Goal: Information Seeking & Learning: Learn about a topic

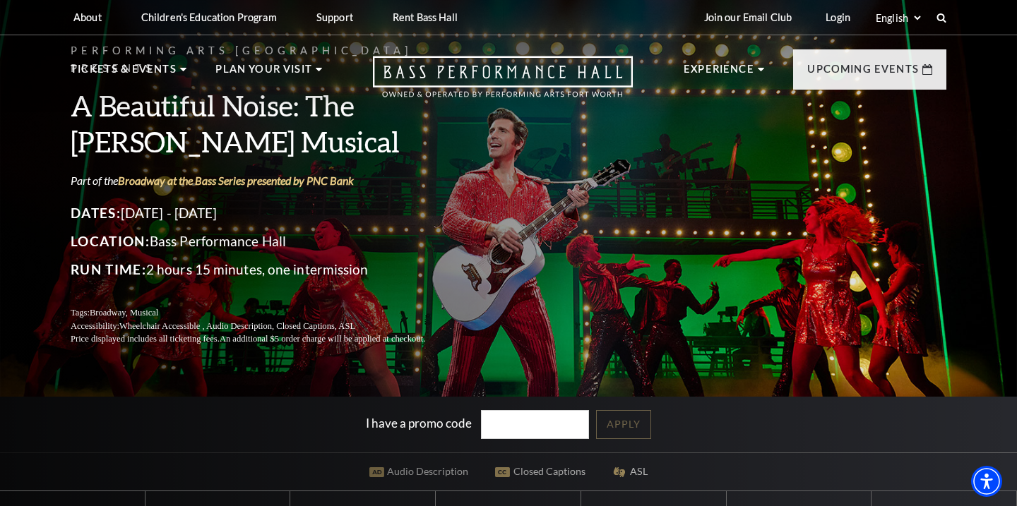
click at [136, 420] on div "I have a promo code Apply" at bounding box center [508, 425] width 1017 height 56
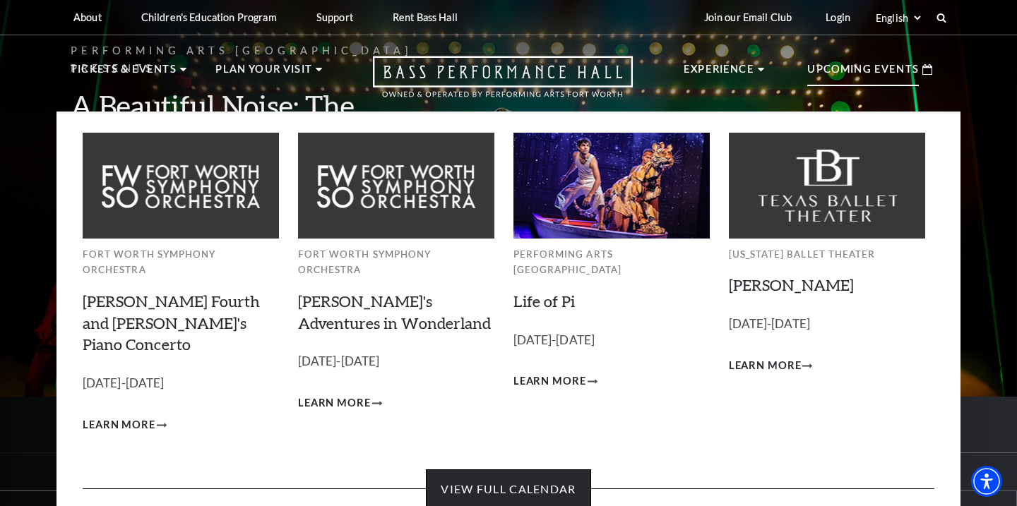
click at [504, 470] on link "View Full Calendar" at bounding box center [508, 490] width 165 height 40
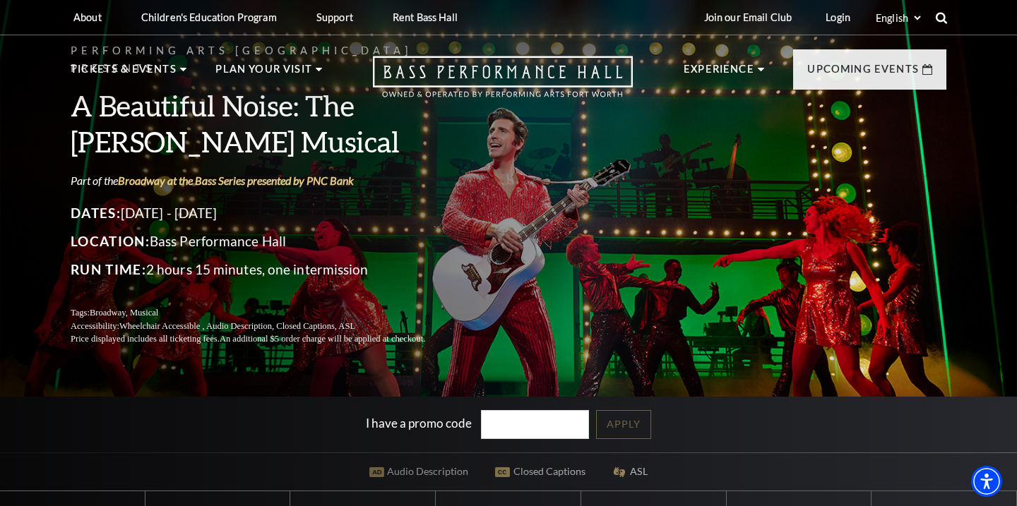
click at [939, 16] on icon at bounding box center [941, 17] width 13 height 13
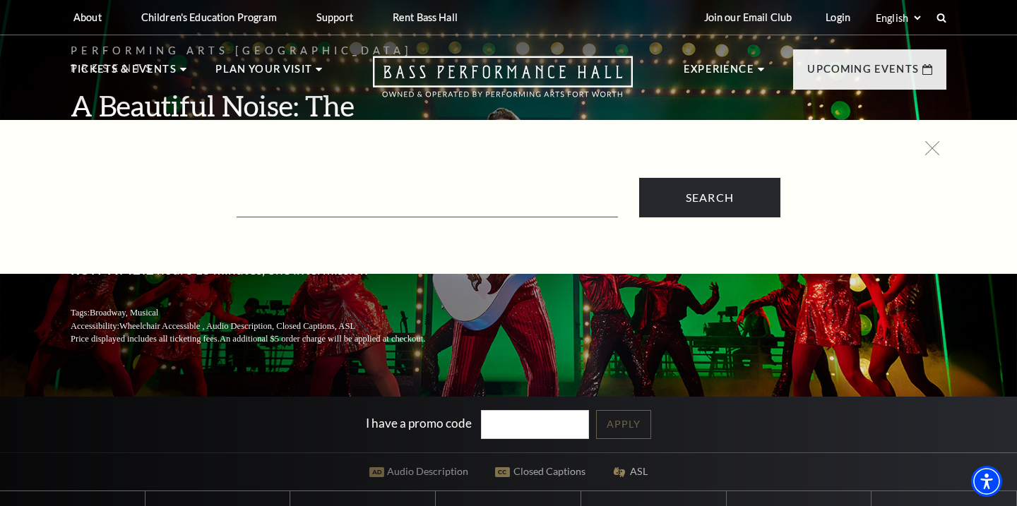
click at [309, 208] on input "Text field" at bounding box center [427, 203] width 381 height 29
type input "season tickets"
click at [709, 198] on input "Search" at bounding box center [709, 198] width 141 height 40
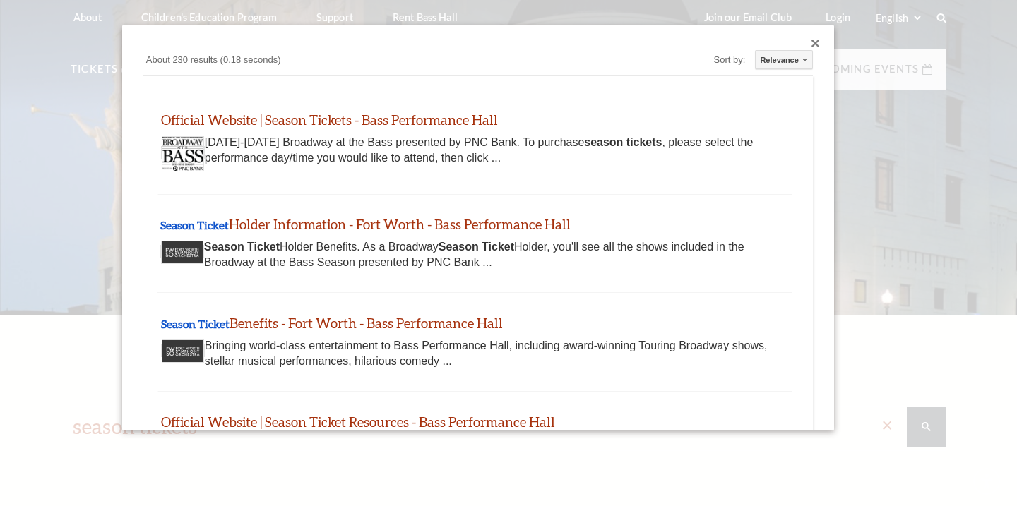
click at [713, 203] on div "Season Ticket Holder Information - Fort Worth - Bass Performance Hall www.bassh…" at bounding box center [474, 244] width 635 height 98
click at [370, 116] on link "Official Website | Season Tickets - Bass Performance Hall" at bounding box center [328, 119] width 337 height 16
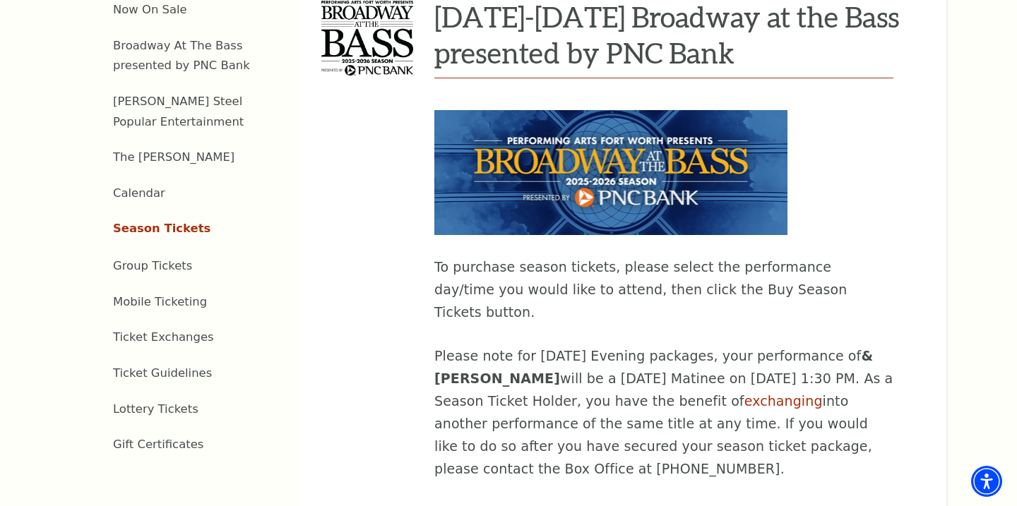
scroll to position [597, 0]
click at [531, 150] on img at bounding box center [610, 171] width 353 height 125
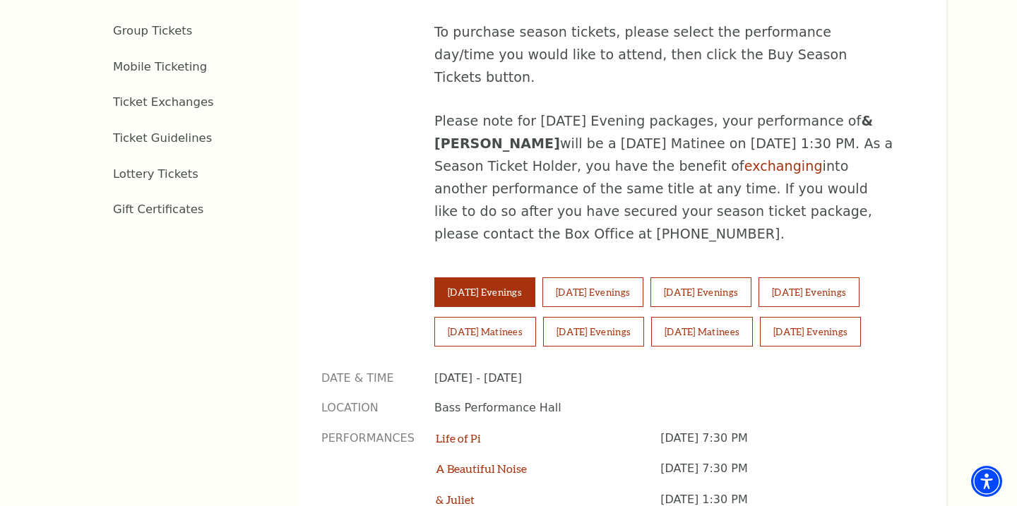
scroll to position [831, 0]
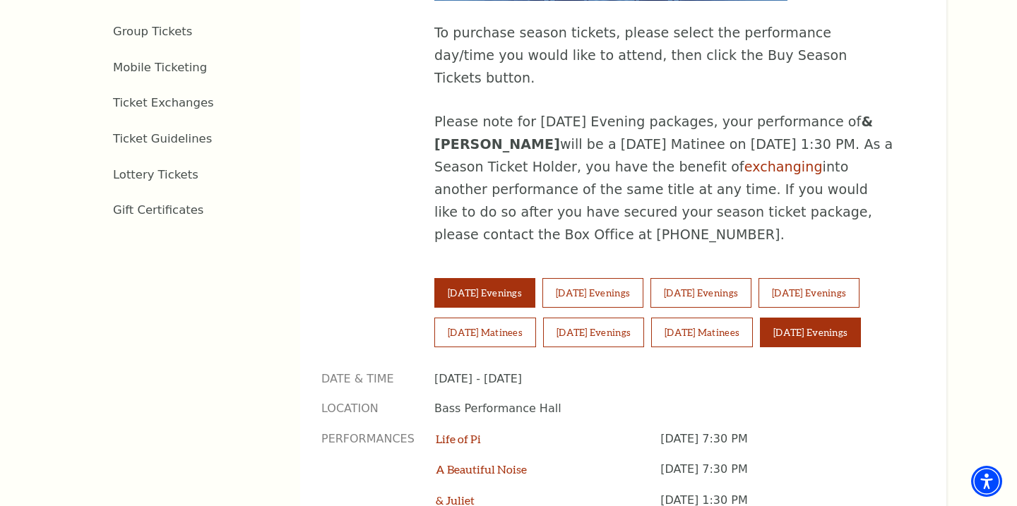
drag, startPoint x: 838, startPoint y: 223, endPoint x: 876, endPoint y: 272, distance: 61.9
click at [876, 278] on div "Tuesday Evenings Wednesday Evenings Thursday Evenings Friday Evenings Saturday …" at bounding box center [669, 317] width 470 height 79
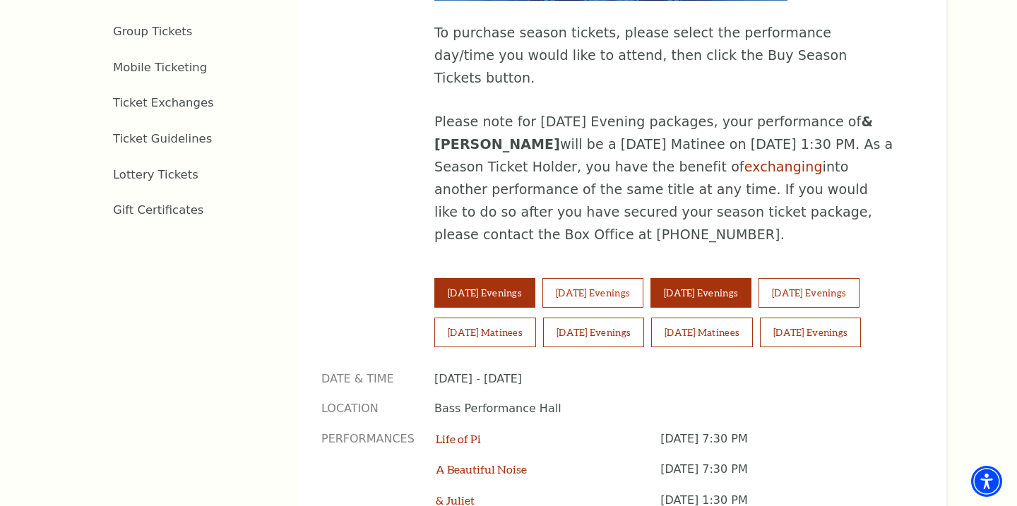
click at [751, 278] on button "Thursday Evenings" at bounding box center [700, 293] width 101 height 30
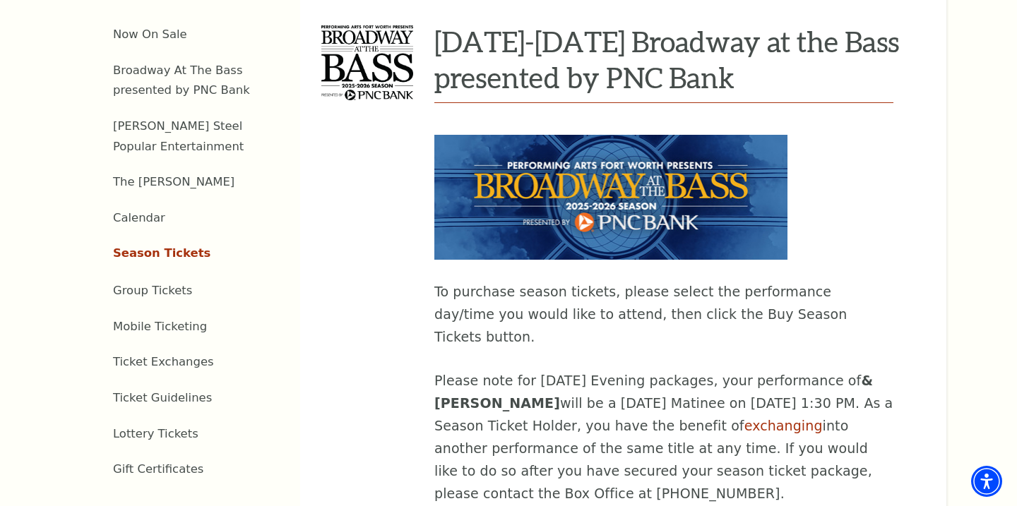
scroll to position [586, 0]
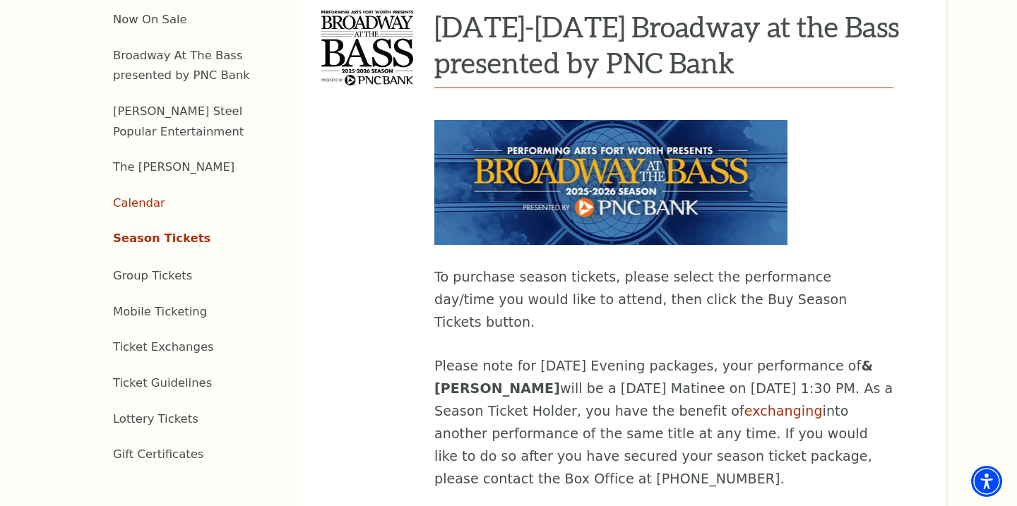
click at [148, 196] on link "Calendar" at bounding box center [139, 202] width 52 height 13
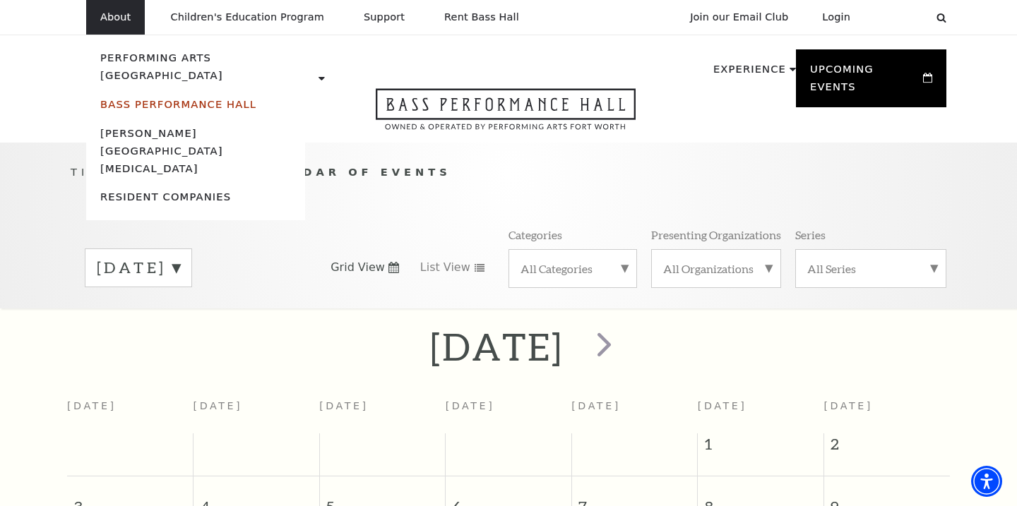
click at [121, 98] on link "Bass Performance Hall" at bounding box center [178, 104] width 156 height 12
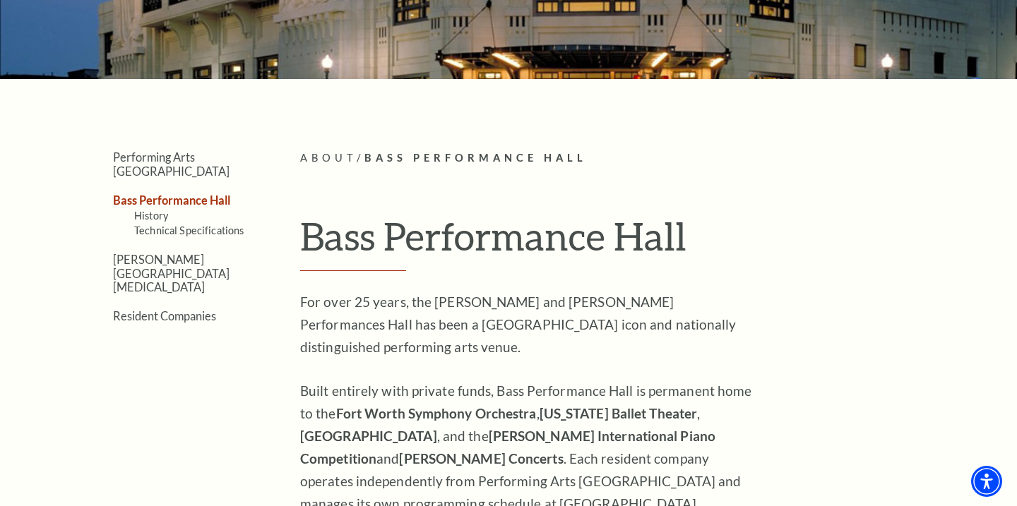
scroll to position [235, 0]
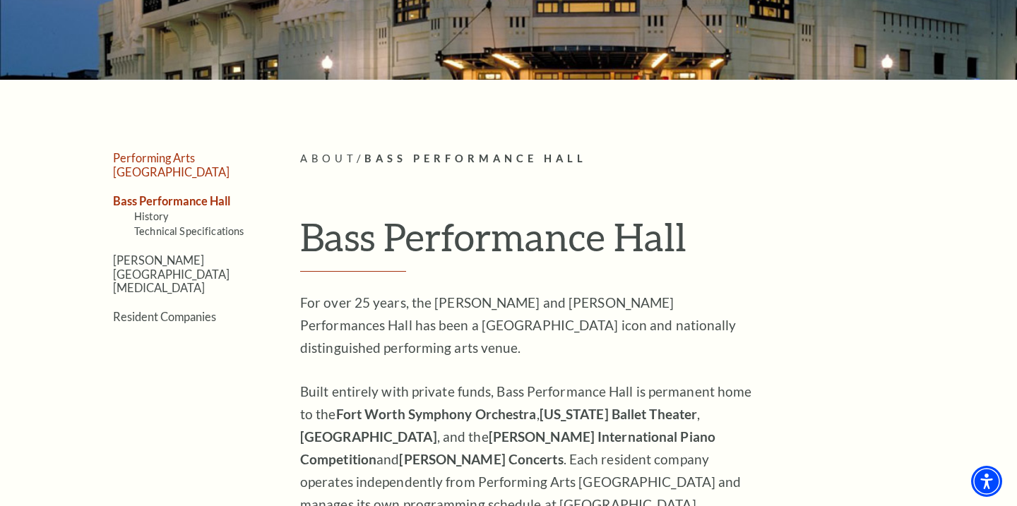
click at [176, 156] on link "Performing Arts [GEOGRAPHIC_DATA]" at bounding box center [171, 164] width 117 height 27
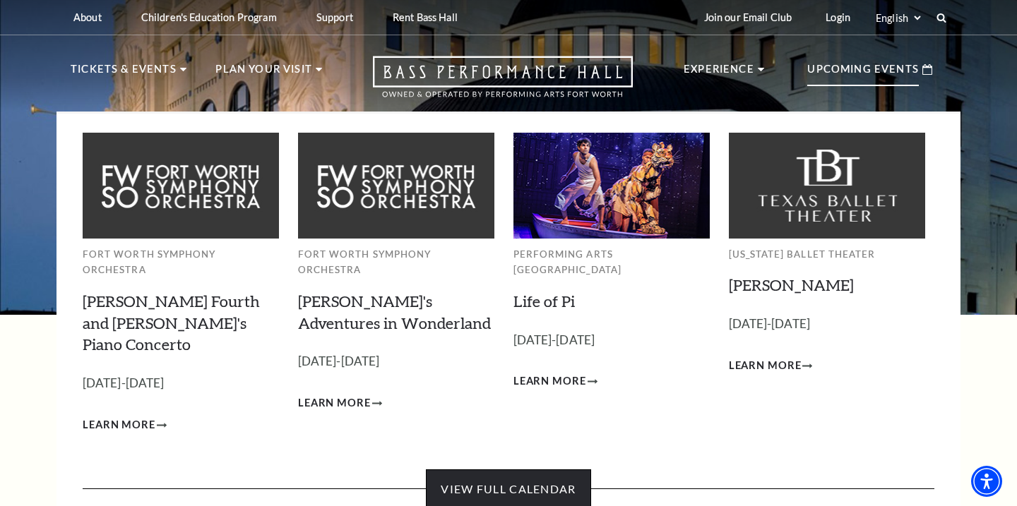
click at [446, 470] on link "View Full Calendar" at bounding box center [508, 490] width 165 height 40
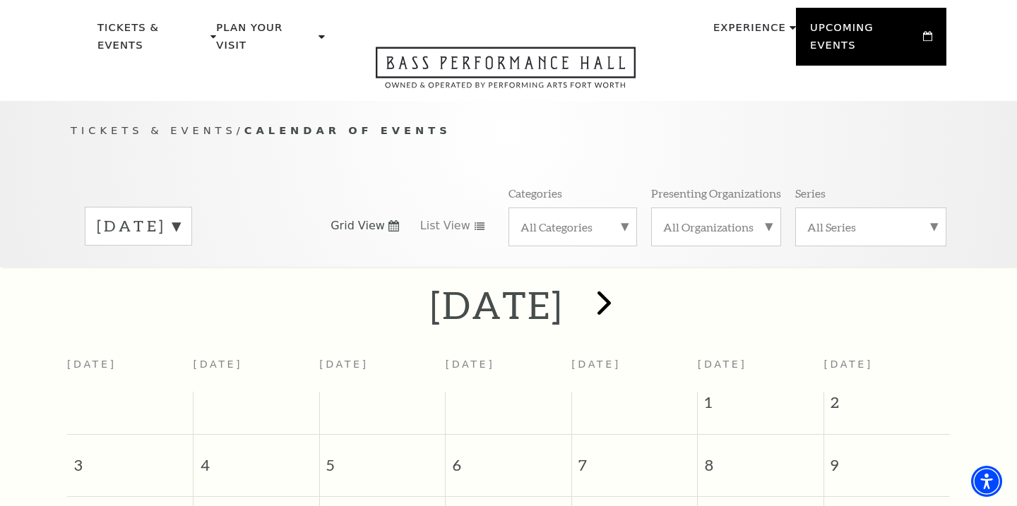
scroll to position [19, 0]
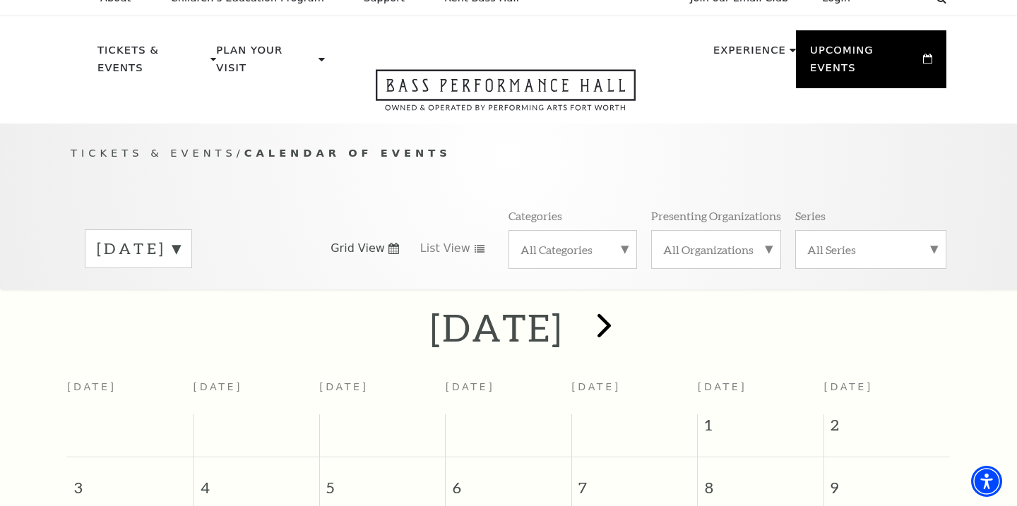
click at [624, 314] on span "next" at bounding box center [604, 325] width 40 height 40
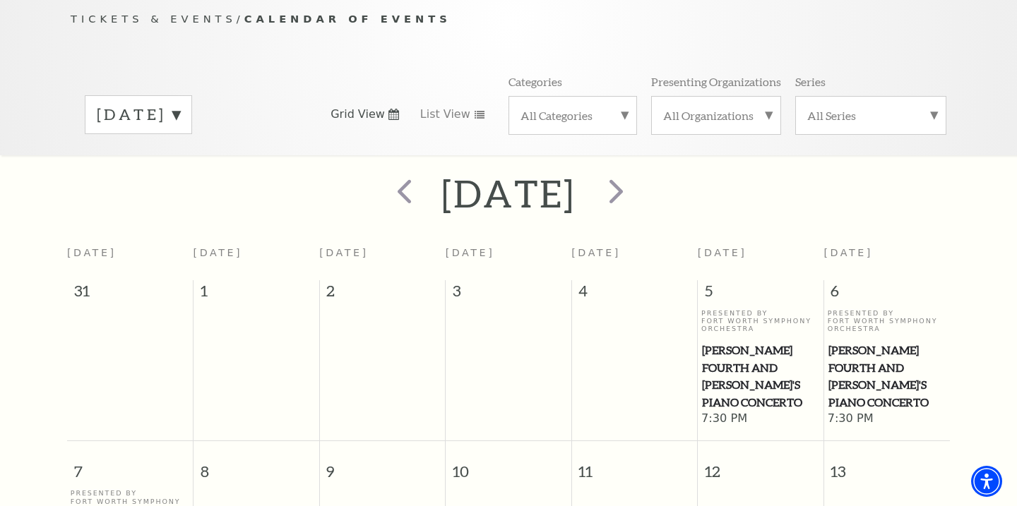
scroll to position [138, 0]
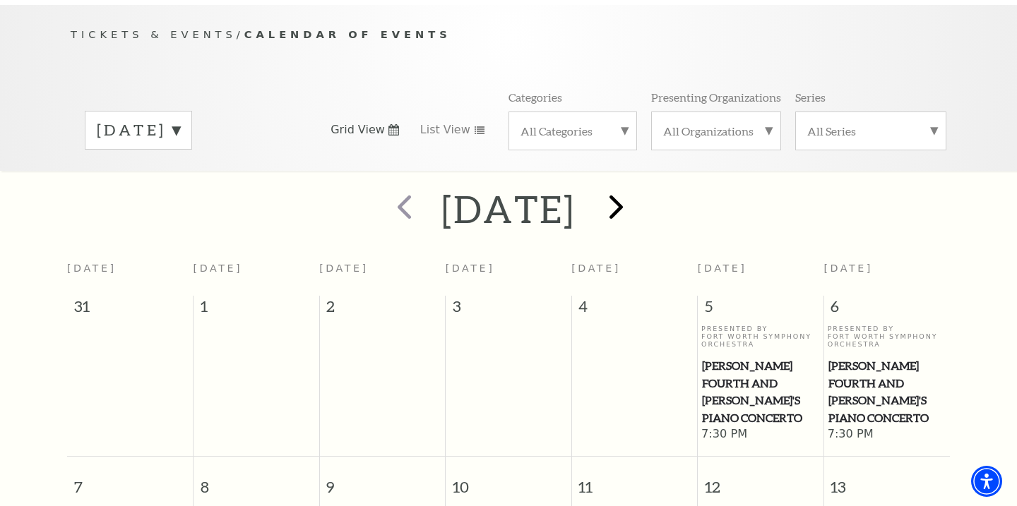
click at [636, 187] on span "next" at bounding box center [616, 206] width 40 height 40
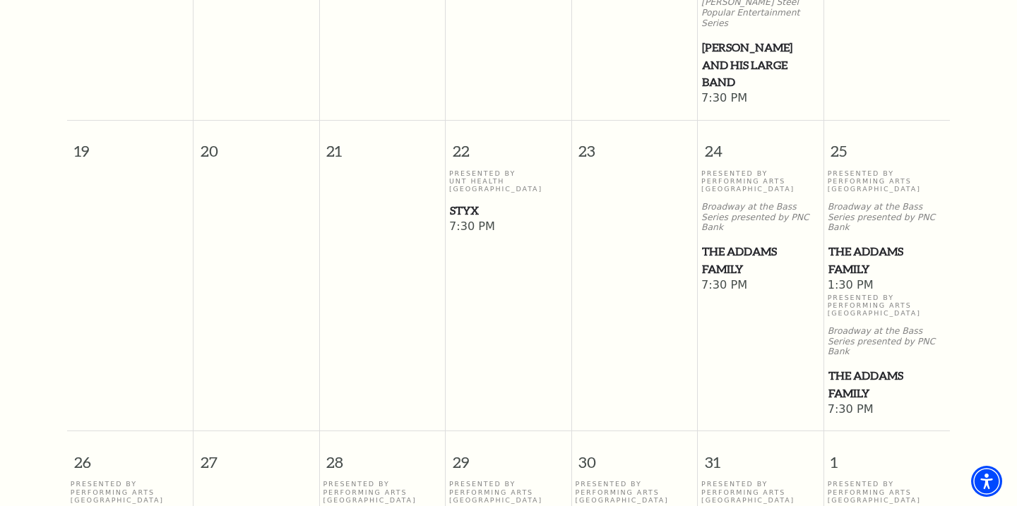
scroll to position [902, 0]
click at [731, 243] on span "The Addams Family" at bounding box center [760, 260] width 117 height 35
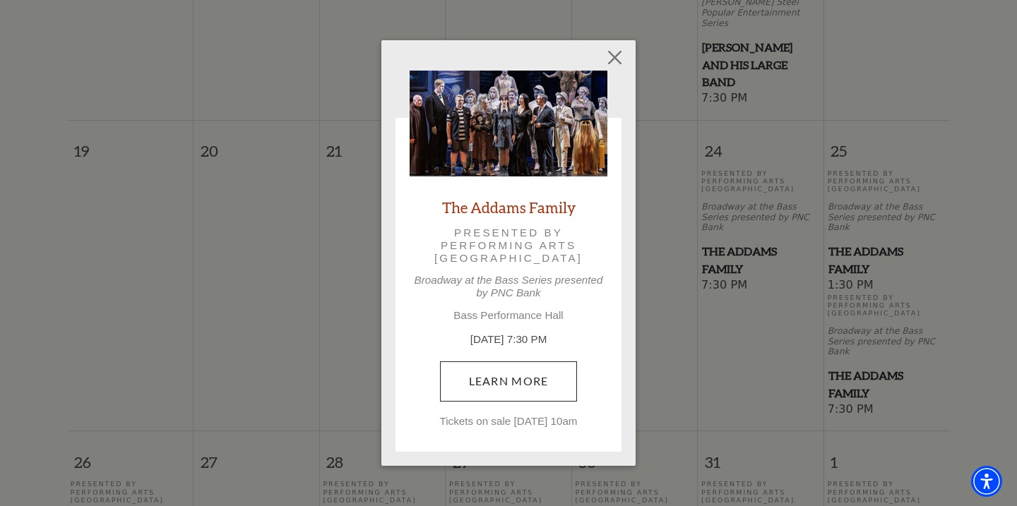
click at [505, 372] on link "Learn More" at bounding box center [509, 382] width 138 height 40
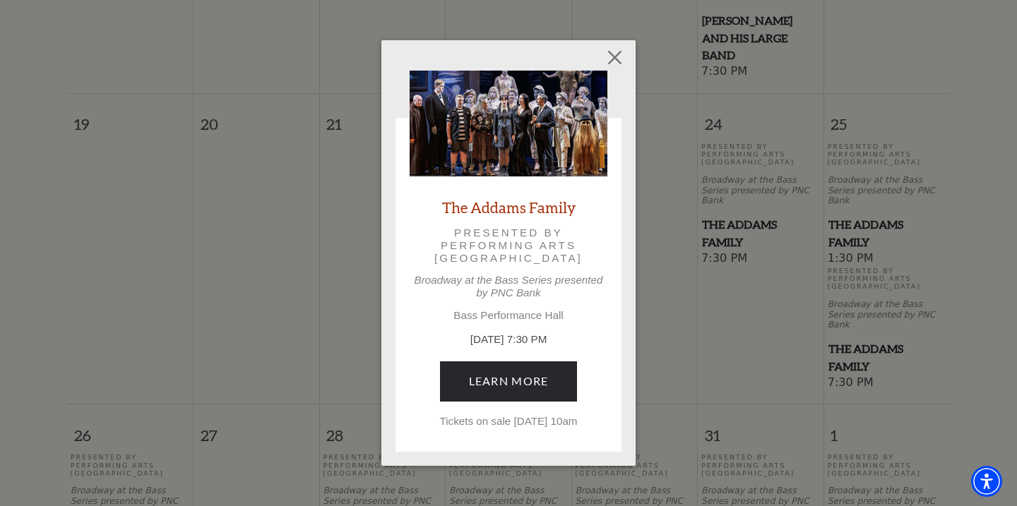
scroll to position [927, 0]
click at [309, 160] on div "Empty heading The Addams Family Presented by Performing Arts Fort Worth Broadwa…" at bounding box center [508, 253] width 1017 height 506
click at [619, 47] on button "Close" at bounding box center [615, 57] width 27 height 27
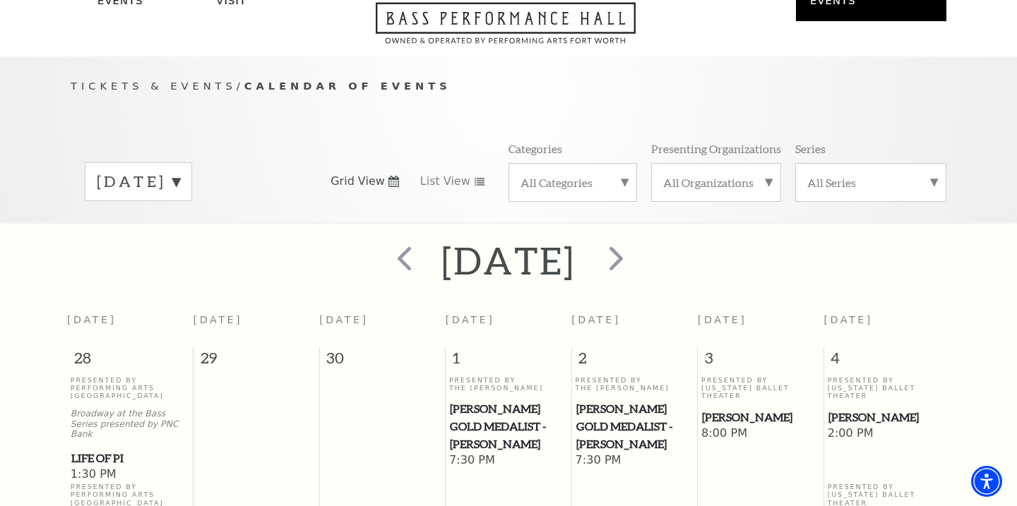
scroll to position [56, 0]
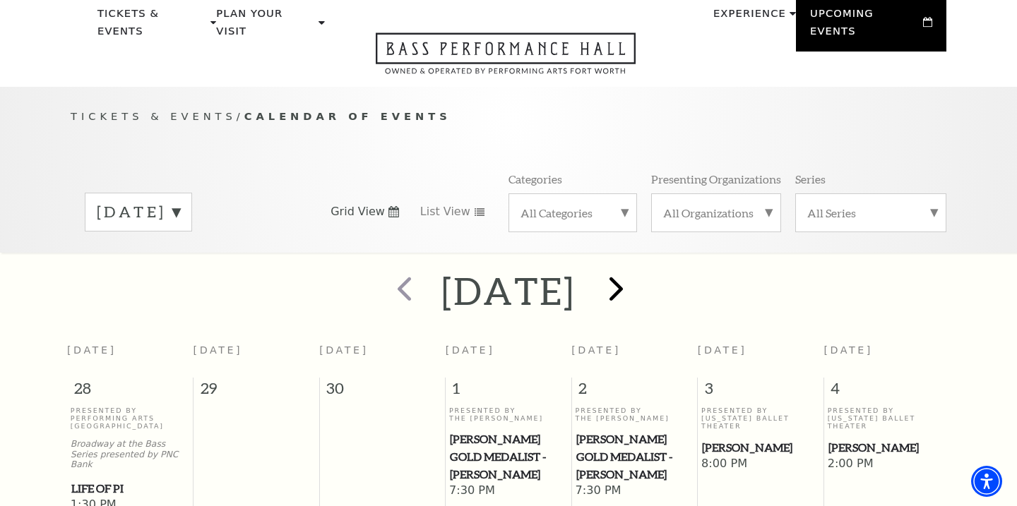
click at [636, 272] on span "next" at bounding box center [616, 288] width 40 height 40
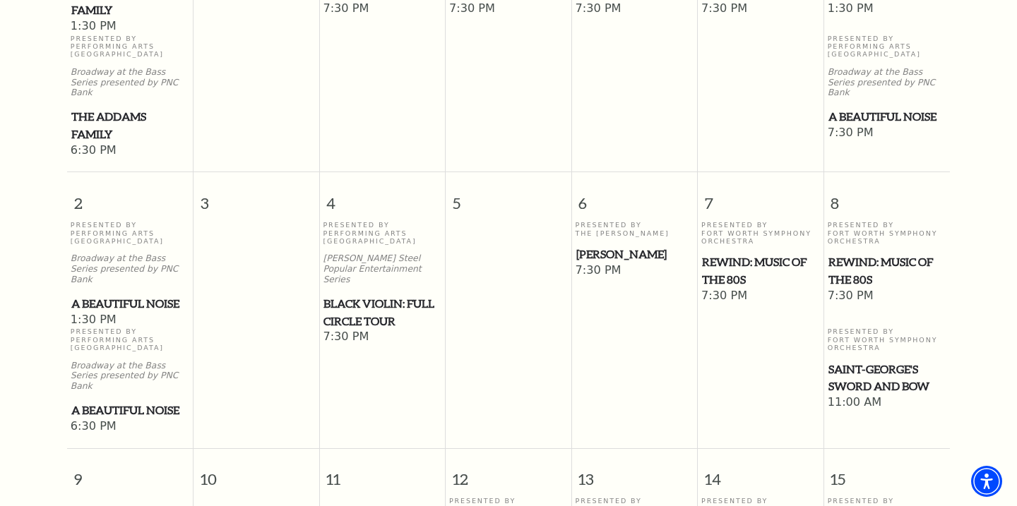
scroll to position [554, 0]
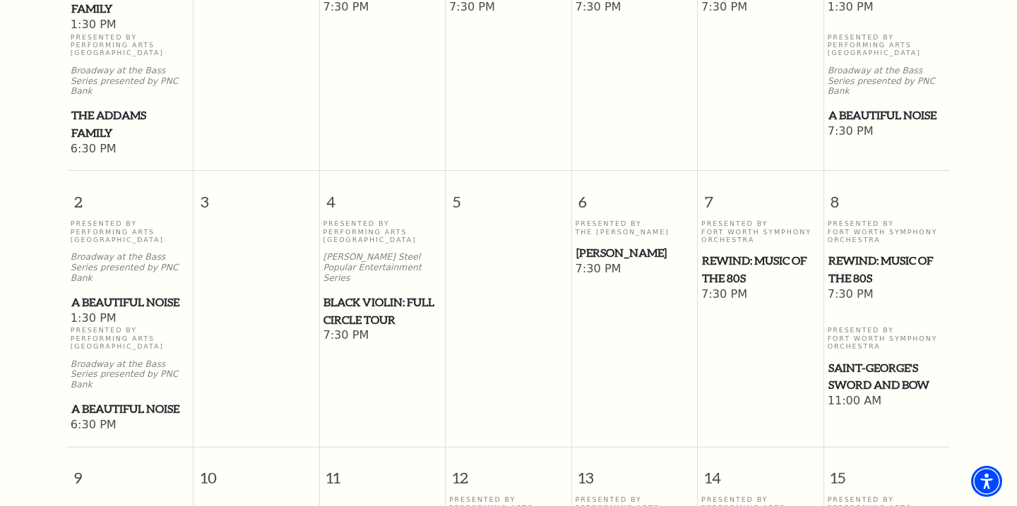
click at [741, 252] on span "REWIND: Music of the 80s" at bounding box center [760, 269] width 117 height 35
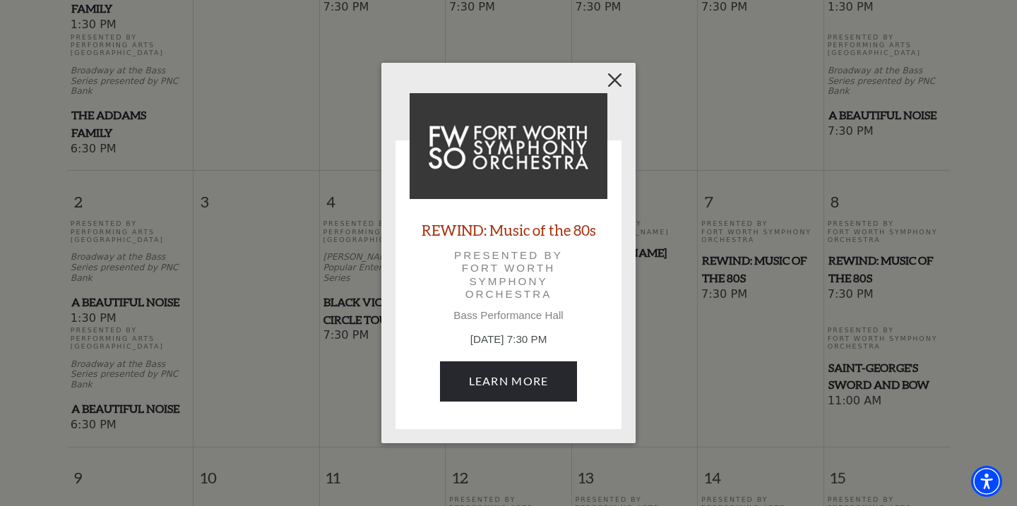
click at [619, 79] on button "Close" at bounding box center [615, 80] width 27 height 27
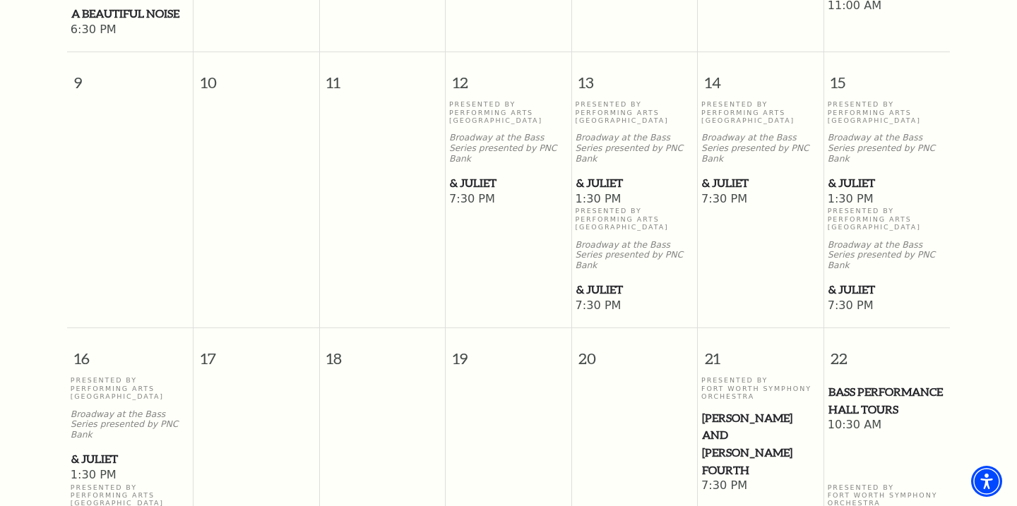
scroll to position [953, 0]
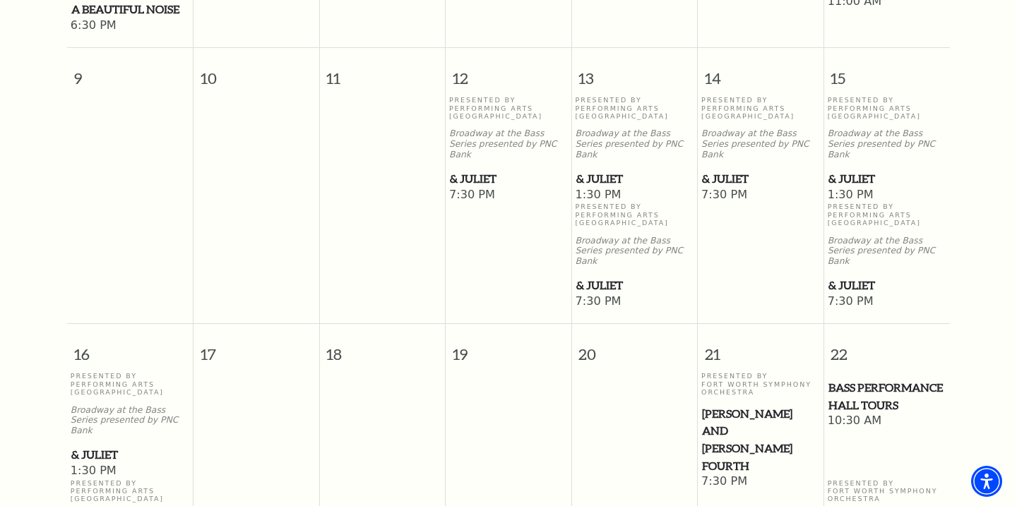
click at [593, 170] on span "& Juliet" at bounding box center [634, 179] width 117 height 18
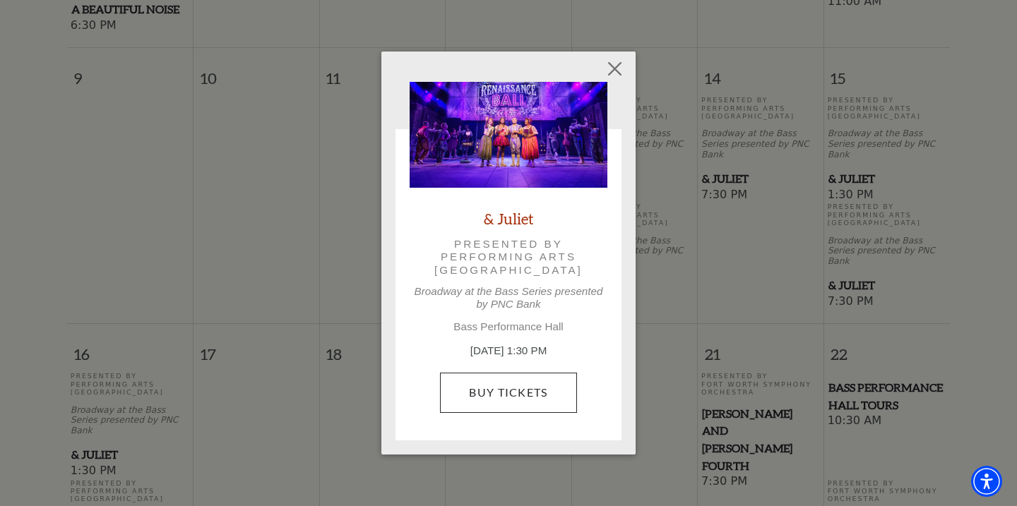
click at [499, 390] on link "Buy Tickets" at bounding box center [508, 393] width 136 height 40
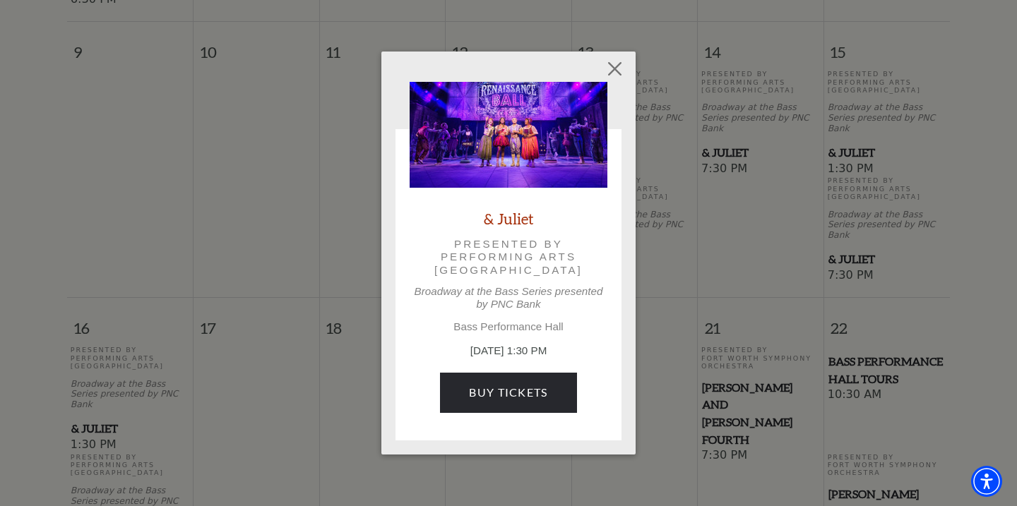
scroll to position [980, 0]
click at [618, 69] on button "Close" at bounding box center [615, 69] width 27 height 27
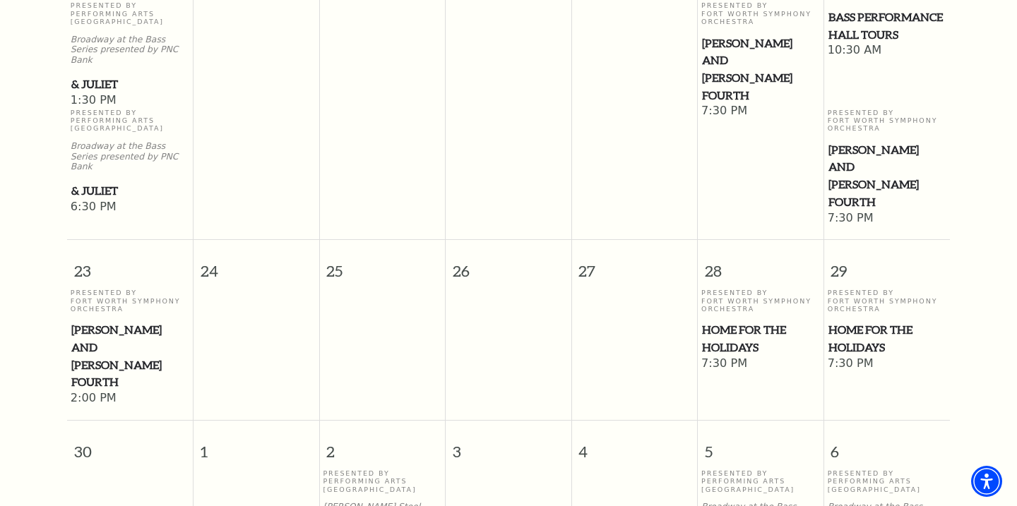
scroll to position [1321, 0]
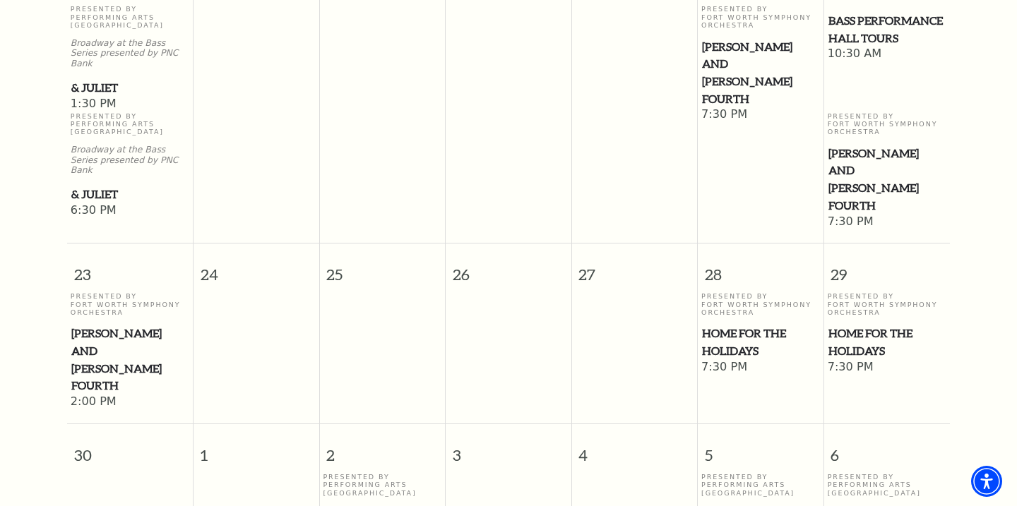
click at [742, 325] on span "Home for the Holidays" at bounding box center [760, 342] width 117 height 35
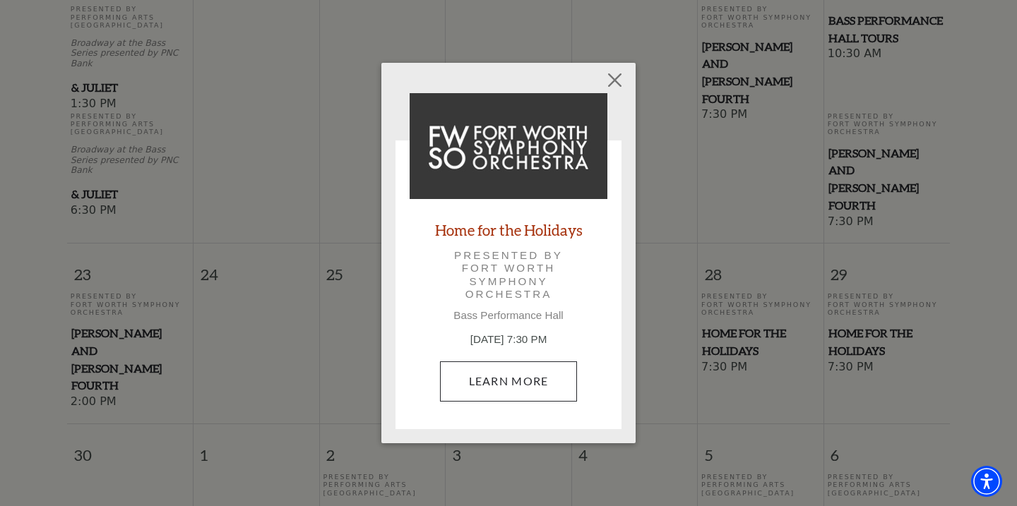
click at [499, 374] on link "Learn More" at bounding box center [509, 382] width 138 height 40
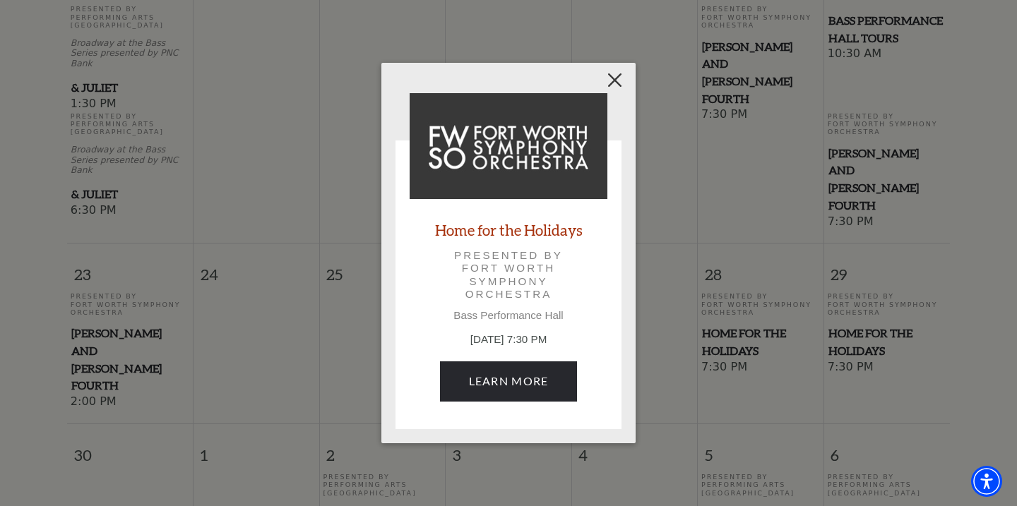
click at [613, 80] on button "Close" at bounding box center [615, 80] width 27 height 27
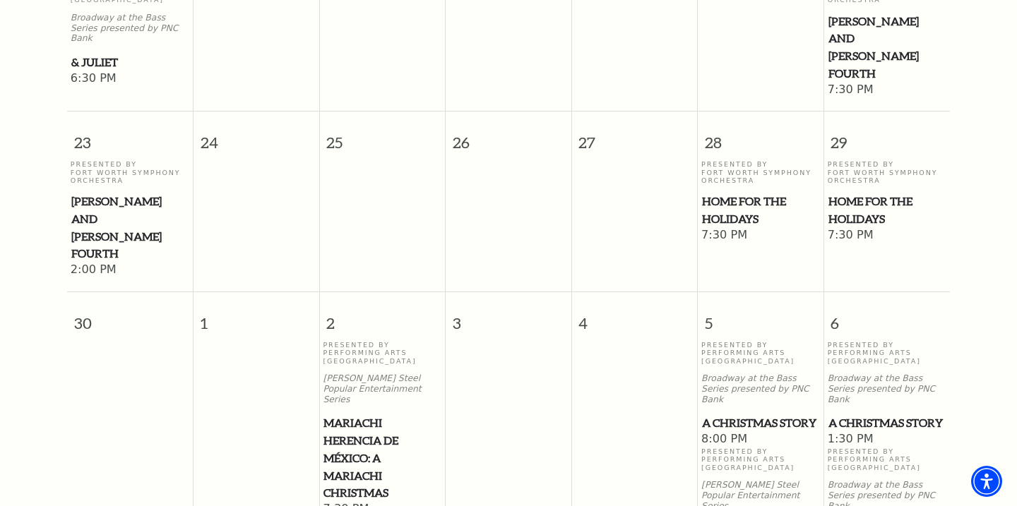
scroll to position [1456, 0]
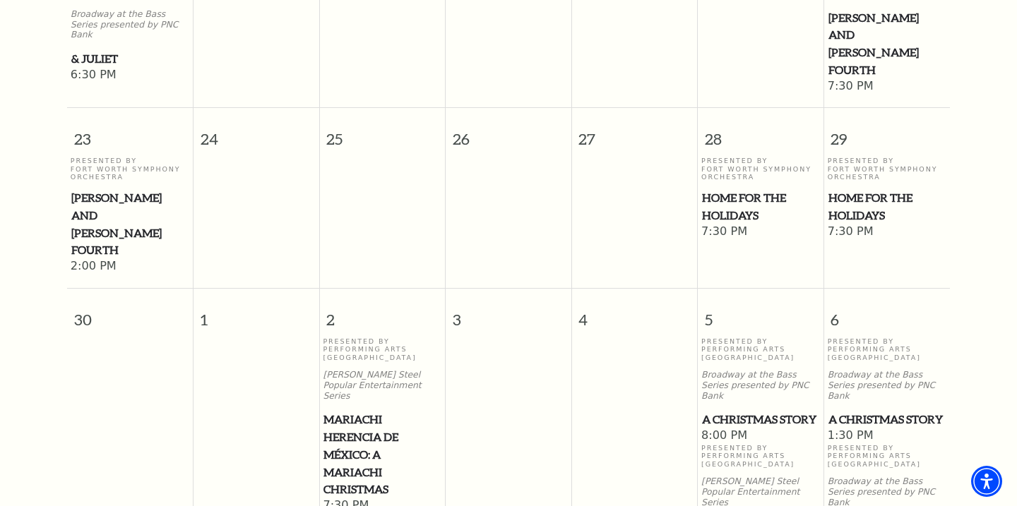
click at [721, 411] on span "A Christmas Story" at bounding box center [760, 420] width 117 height 18
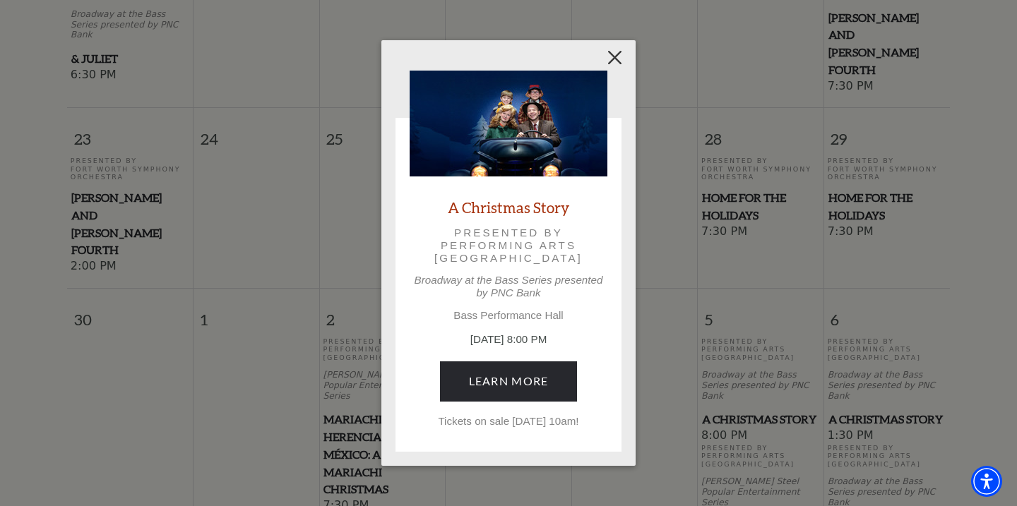
click at [612, 55] on button "Close" at bounding box center [615, 57] width 27 height 27
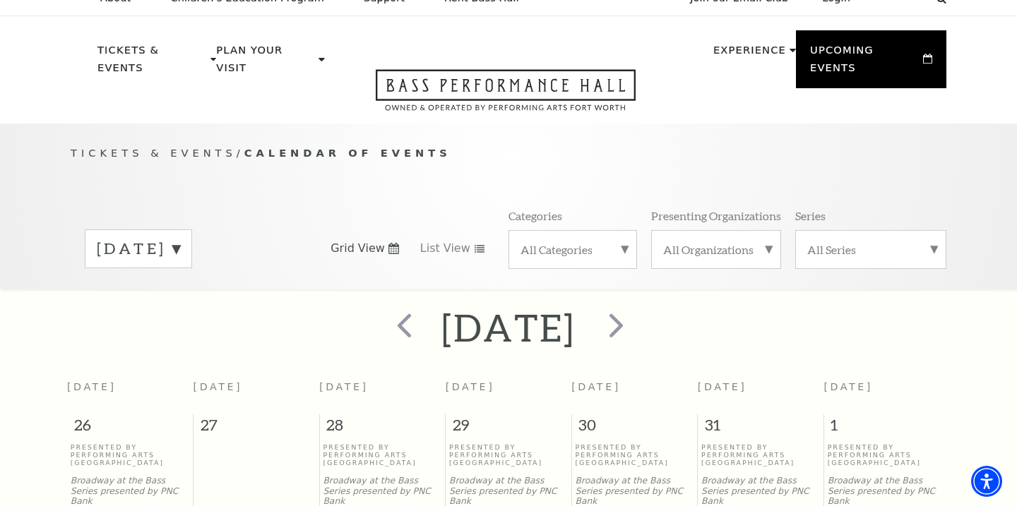
scroll to position [82, 0]
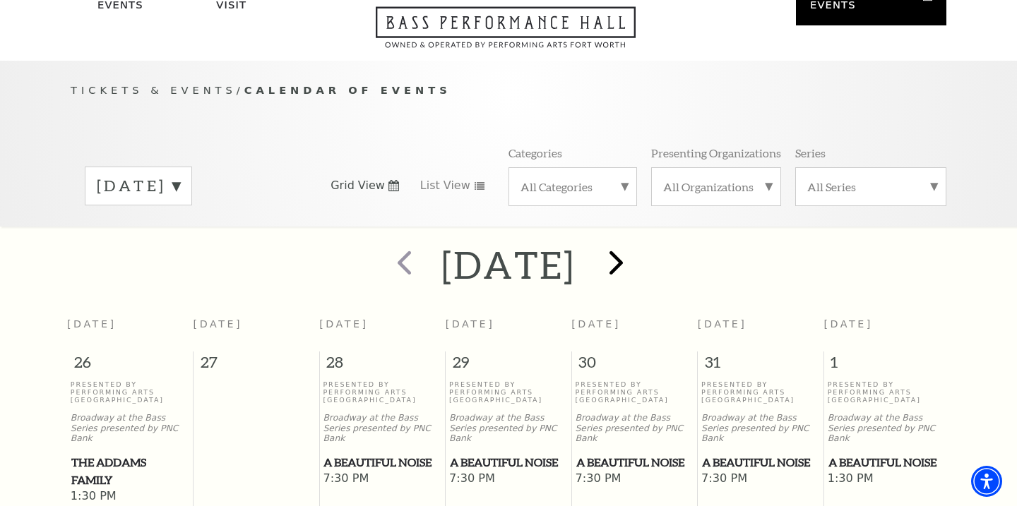
click at [636, 254] on span "next" at bounding box center [616, 262] width 40 height 40
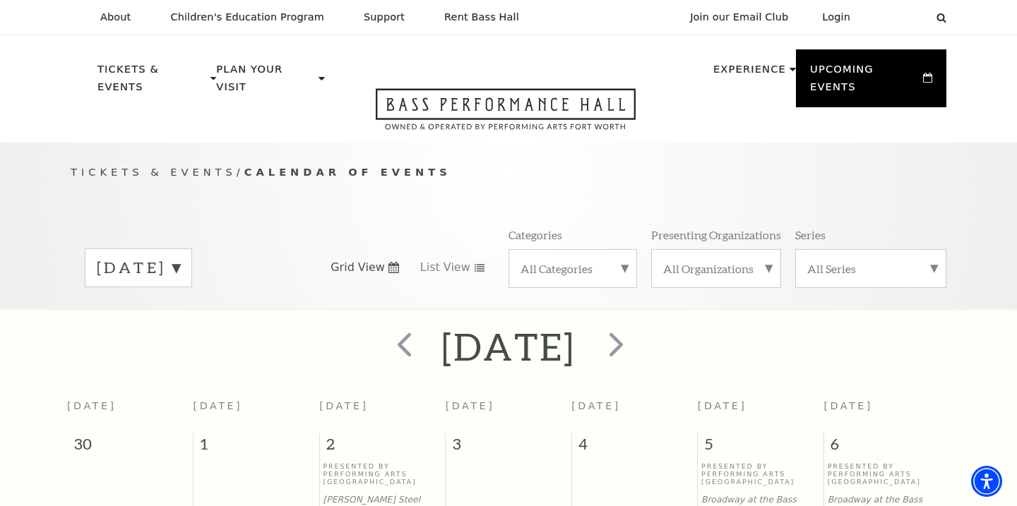
scroll to position [0, 0]
click at [384, 330] on span "prev" at bounding box center [404, 344] width 40 height 40
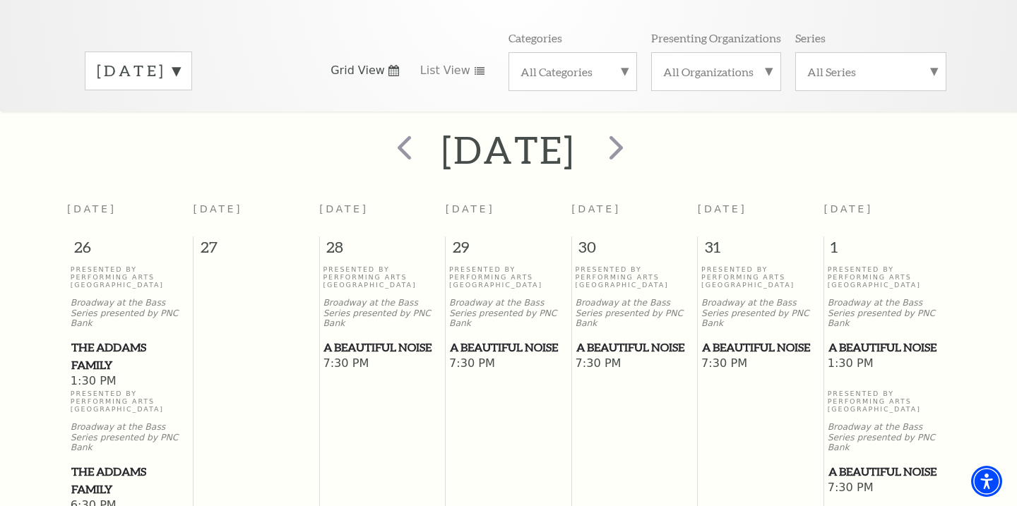
scroll to position [193, 0]
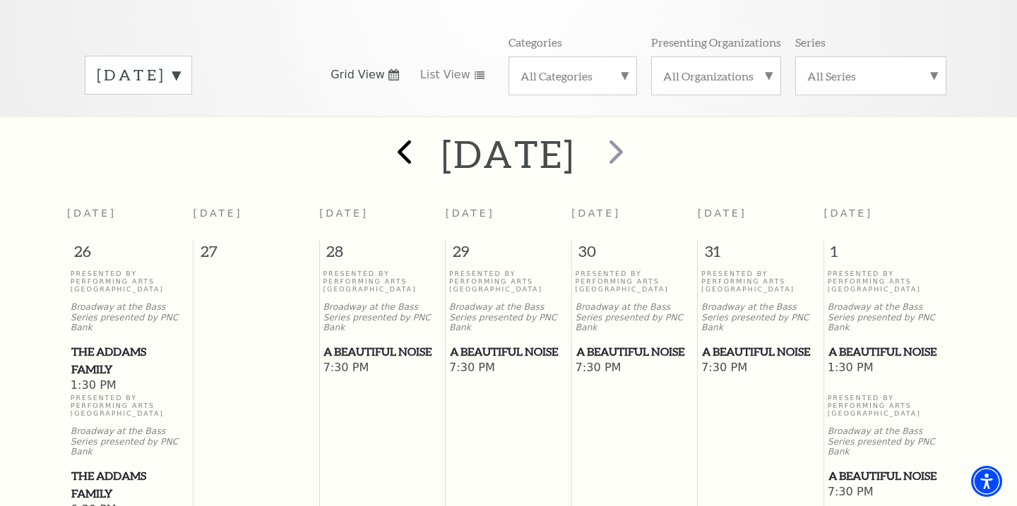
click at [384, 138] on span "prev" at bounding box center [404, 151] width 40 height 40
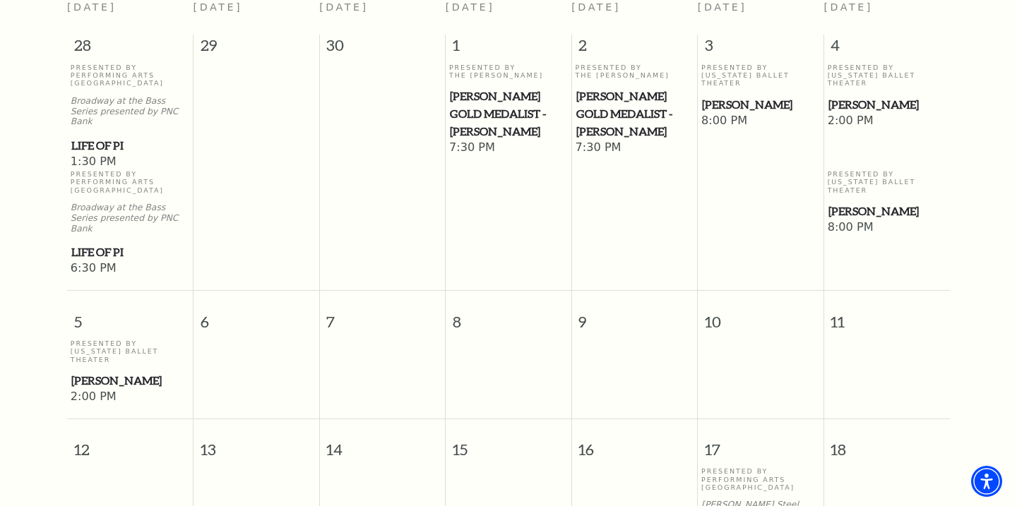
scroll to position [398, 0]
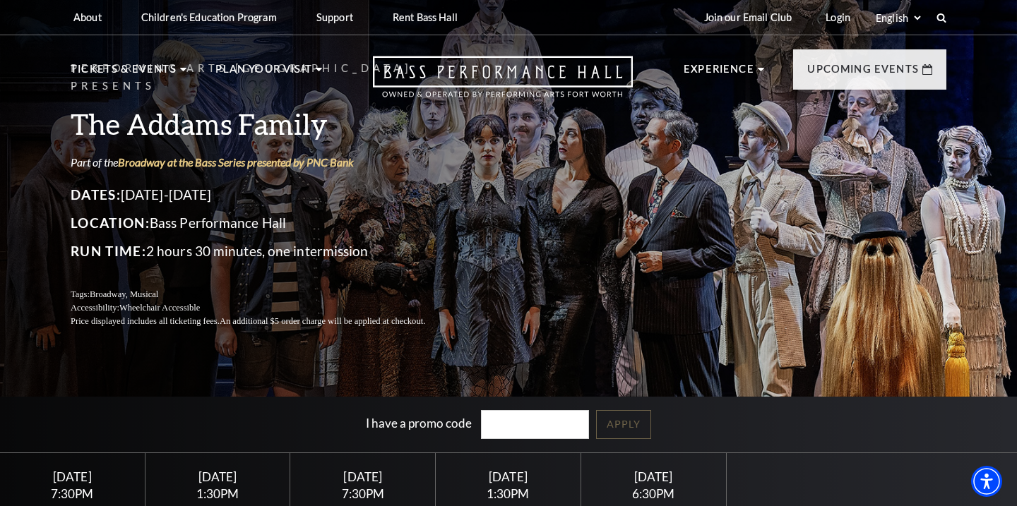
click at [181, 347] on div "Performing Arts Fort Worth Presents The Addams Family Part of the Broadway at t…" at bounding box center [508, 298] width 1017 height 612
